Goal: Task Accomplishment & Management: Complete application form

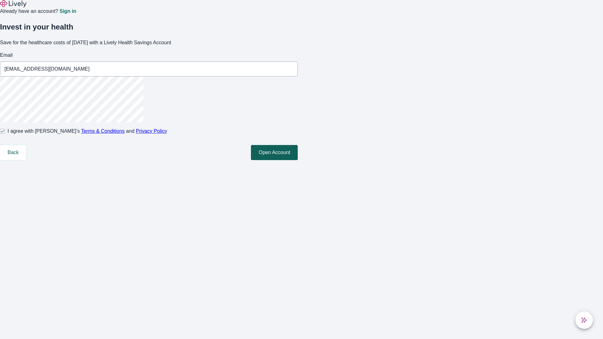
click at [298, 160] on button "Open Account" at bounding box center [274, 152] width 47 height 15
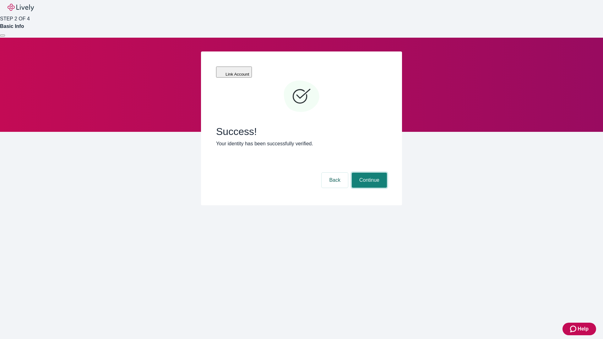
click at [369, 173] on button "Continue" at bounding box center [369, 180] width 35 height 15
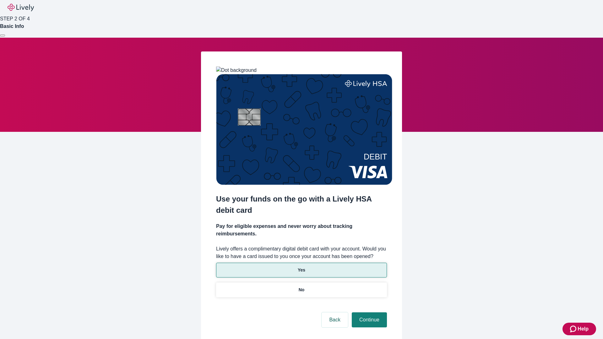
click at [301, 267] on p "Yes" at bounding box center [302, 270] width 8 height 7
click at [369, 313] on button "Continue" at bounding box center [369, 320] width 35 height 15
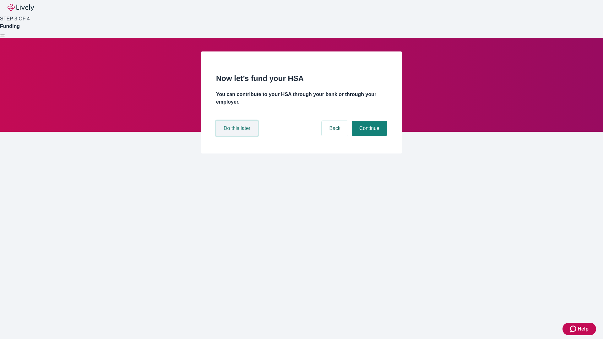
click at [238, 136] on button "Do this later" at bounding box center [237, 128] width 42 height 15
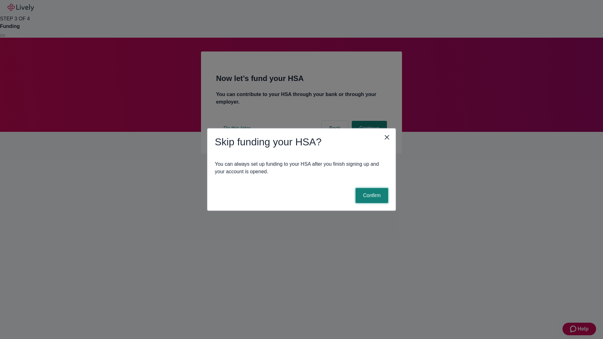
click at [371, 196] on button "Confirm" at bounding box center [372, 195] width 33 height 15
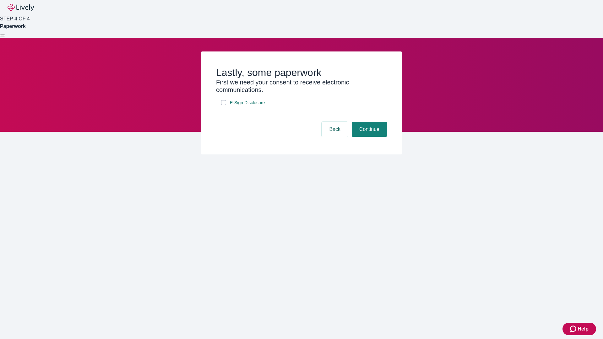
click at [224, 105] on input "E-Sign Disclosure" at bounding box center [223, 102] width 5 height 5
checkbox input "true"
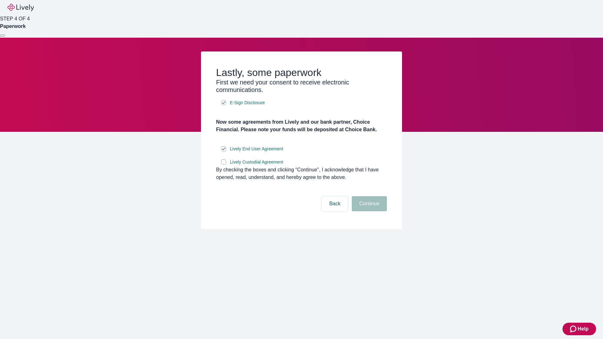
click at [224, 165] on input "Lively Custodial Agreement" at bounding box center [223, 162] width 5 height 5
checkbox input "true"
click at [369, 212] on button "Continue" at bounding box center [369, 203] width 35 height 15
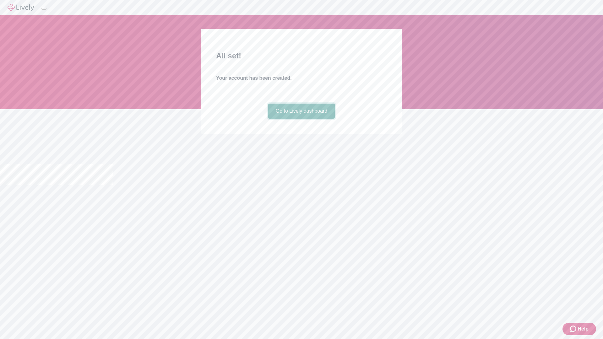
click at [301, 119] on link "Go to Lively dashboard" at bounding box center [301, 111] width 67 height 15
